Goal: Transaction & Acquisition: Purchase product/service

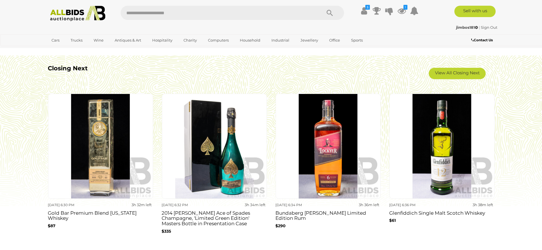
scroll to position [512, 0]
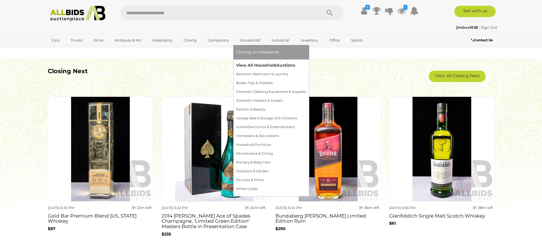
click at [252, 65] on link "View All Household Auctions" at bounding box center [271, 65] width 70 height 9
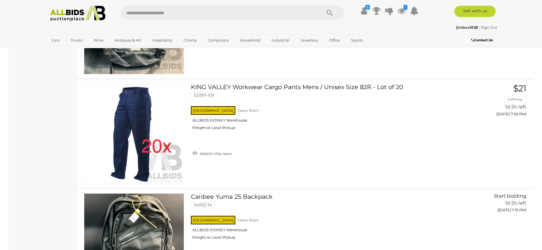
scroll to position [8853, 0]
